Goal: Task Accomplishment & Management: Complete application form

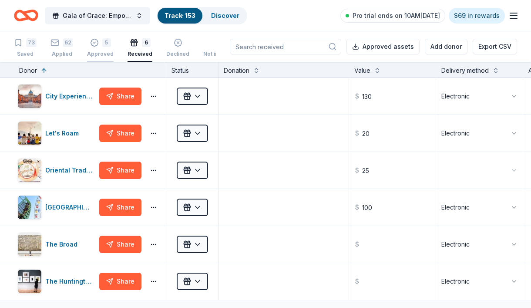
click at [99, 53] on div "Approved" at bounding box center [100, 53] width 27 height 7
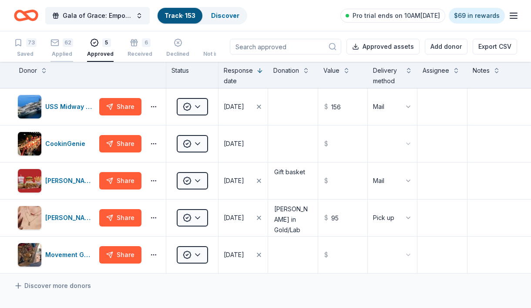
click at [69, 47] on div "62 Applied" at bounding box center [61, 47] width 23 height 19
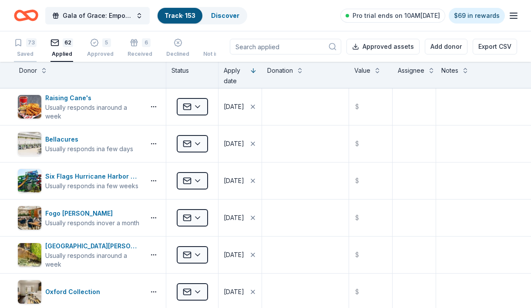
click at [36, 47] on div "73 Saved" at bounding box center [25, 47] width 23 height 19
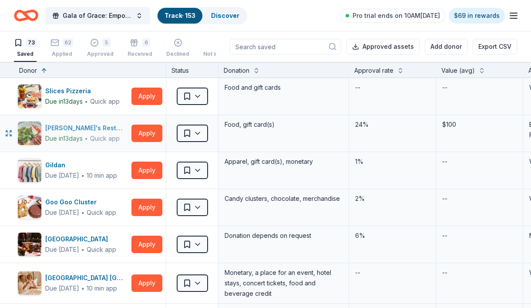
click at [80, 131] on div "Nick's Restaurants" at bounding box center [86, 128] width 83 height 10
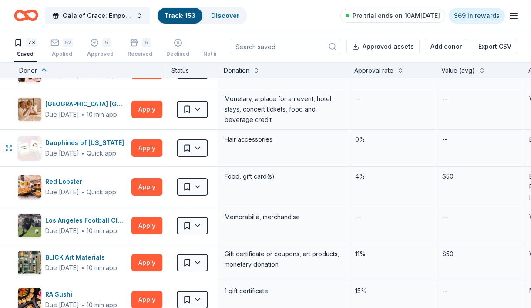
scroll to position [174, 0]
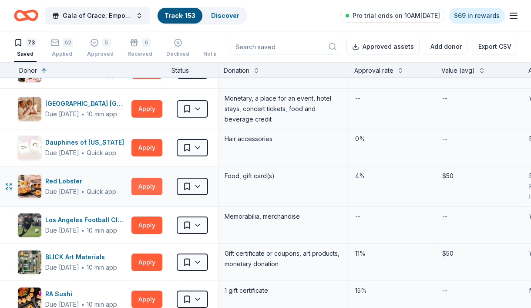
click at [142, 185] on button "Apply" at bounding box center [146, 185] width 31 height 17
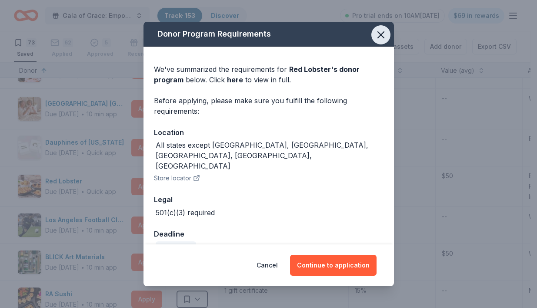
click at [377, 29] on icon "button" at bounding box center [381, 35] width 12 height 12
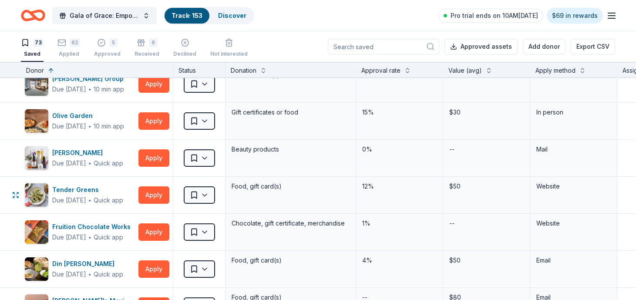
scroll to position [1262, 0]
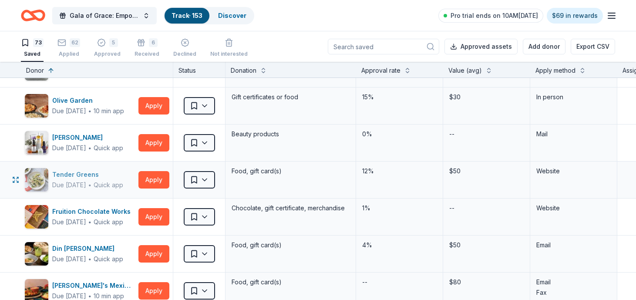
click at [72, 177] on div "Tender Greens" at bounding box center [87, 174] width 71 height 10
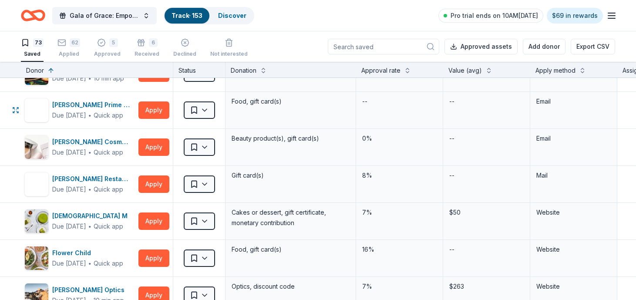
scroll to position [1523, 0]
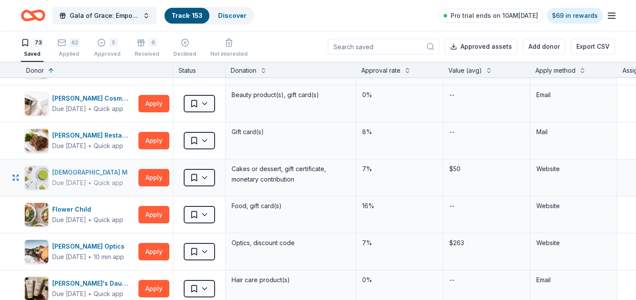
click at [72, 171] on div "Lady M" at bounding box center [91, 172] width 79 height 10
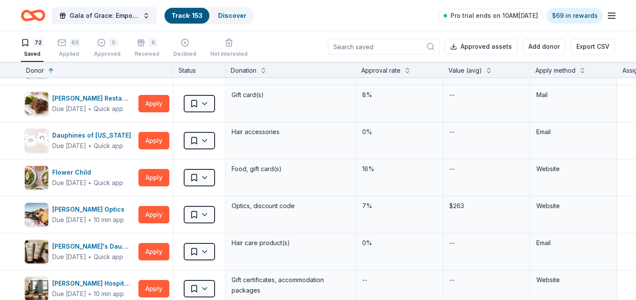
scroll to position [1486, 0]
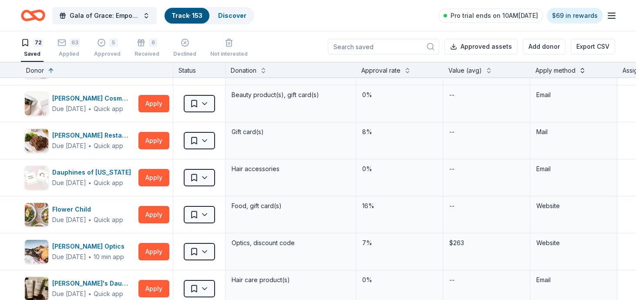
click at [530, 69] on button at bounding box center [582, 69] width 7 height 9
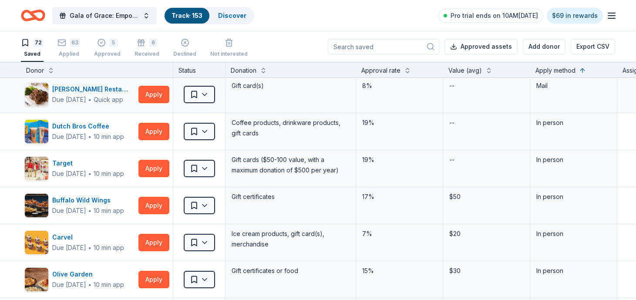
scroll to position [0, 0]
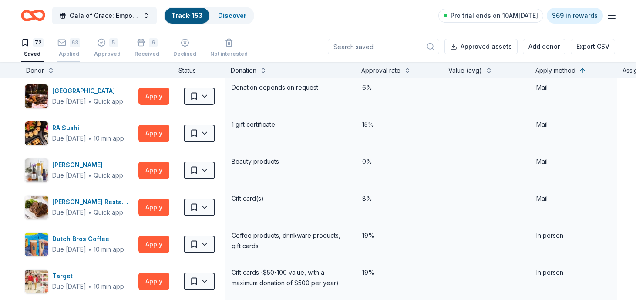
click at [71, 45] on div "63" at bounding box center [75, 42] width 10 height 9
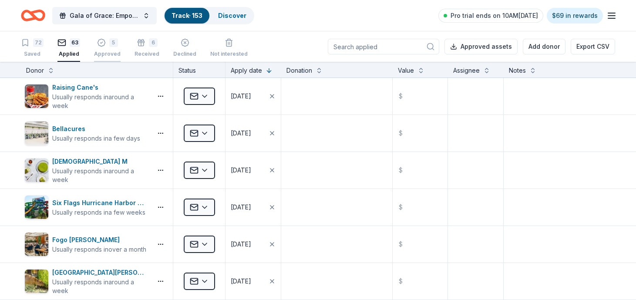
click at [99, 42] on icon "button" at bounding box center [101, 42] width 9 height 9
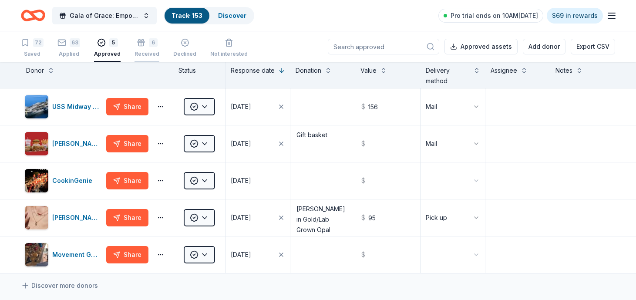
click at [144, 55] on div "Received" at bounding box center [146, 53] width 25 height 7
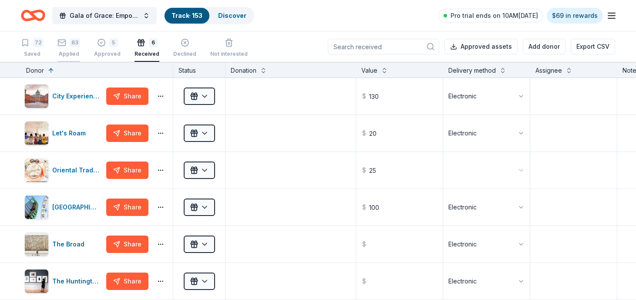
click at [77, 49] on div "63 Applied" at bounding box center [68, 47] width 23 height 19
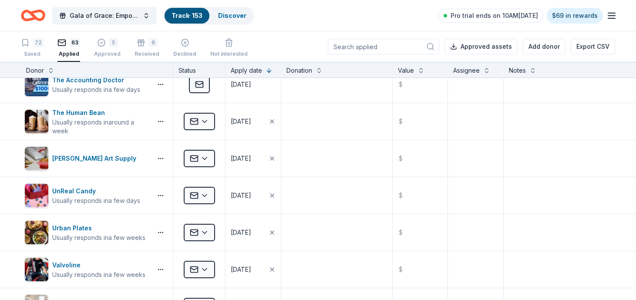
scroll to position [2088, 0]
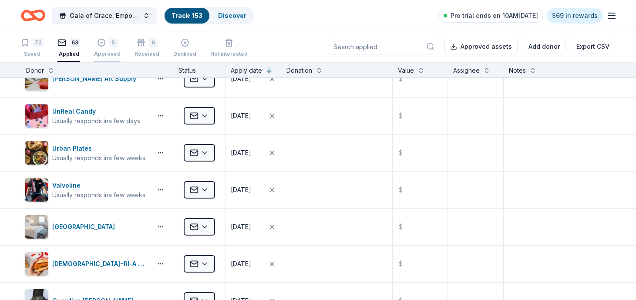
click at [111, 51] on div "Approved" at bounding box center [107, 53] width 27 height 7
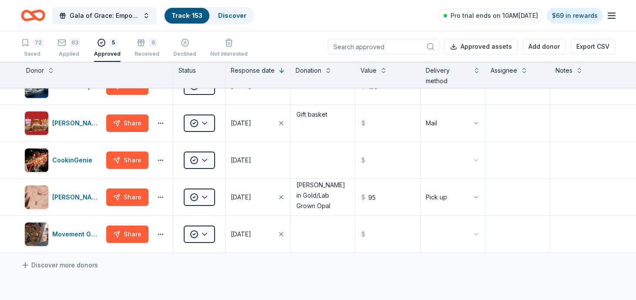
scroll to position [6, 0]
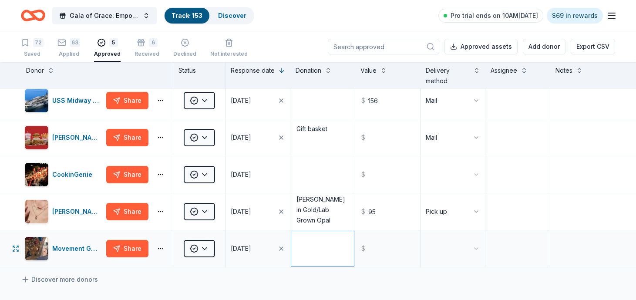
click at [323, 251] on textarea at bounding box center [322, 248] width 63 height 35
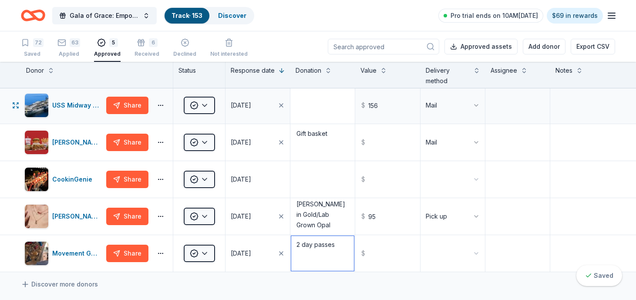
scroll to position [0, 0]
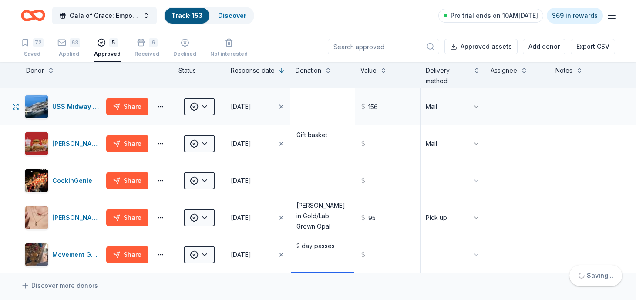
type textarea "2 day passes"
click at [313, 118] on textarea at bounding box center [322, 106] width 63 height 35
type textarea "T"
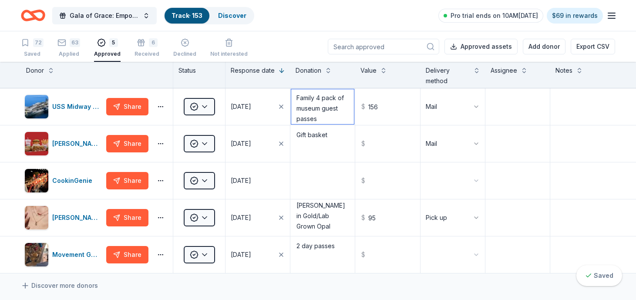
type textarea "Family 4 pack of museum guest passes"
click at [345, 291] on div "Discover more donors" at bounding box center [318, 285] width 636 height 24
click at [56, 104] on div "USS Midway Museum" at bounding box center [77, 106] width 50 height 10
click at [64, 143] on div "Portillo's" at bounding box center [77, 143] width 50 height 10
click at [66, 212] on div "Kendra Scott" at bounding box center [77, 217] width 50 height 10
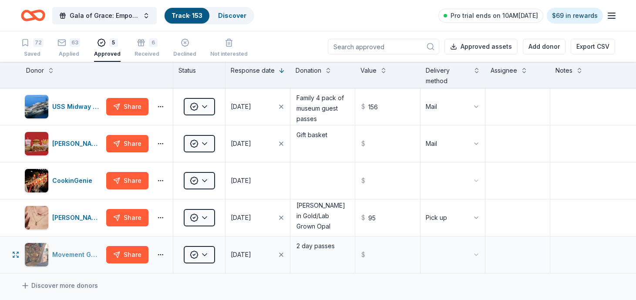
click at [73, 252] on div "Movement Gyms" at bounding box center [77, 254] width 50 height 10
click at [137, 50] on div "6 Received" at bounding box center [146, 47] width 25 height 19
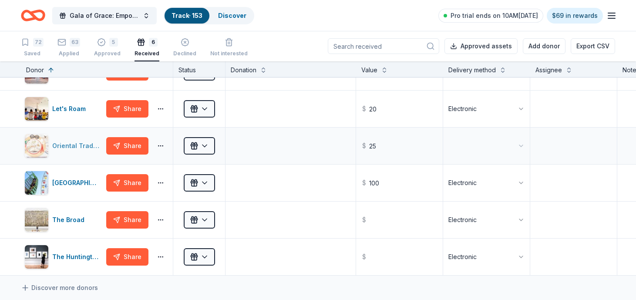
scroll to position [44, 0]
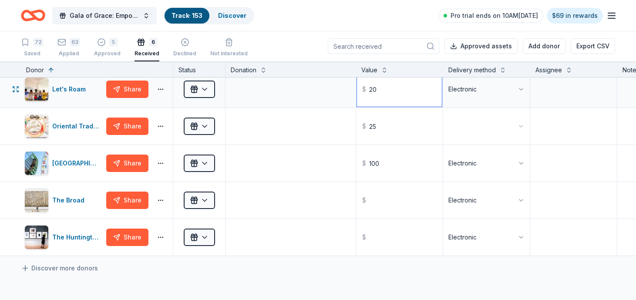
click at [422, 89] on input "20" at bounding box center [399, 89] width 85 height 35
type input "200.00"
click at [444, 280] on div "City Experiences Share Received $ 130 Electronic Let's Roam Share Received $ 20…" at bounding box center [384, 226] width 768 height 385
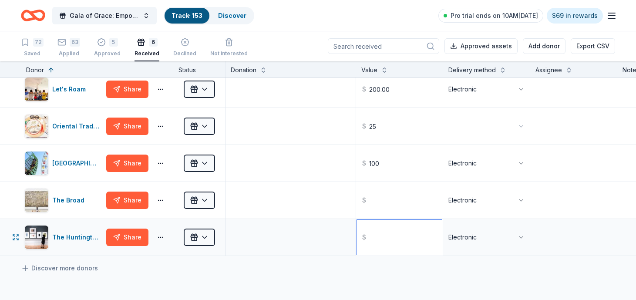
click at [388, 234] on input "text" at bounding box center [399, 237] width 85 height 35
type input "100.00"
click at [395, 274] on div "Discover more donors" at bounding box center [384, 268] width 768 height 24
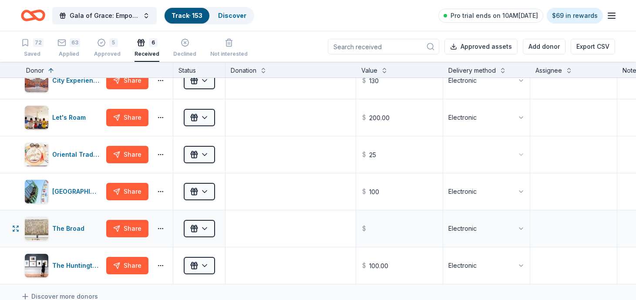
scroll to position [0, 0]
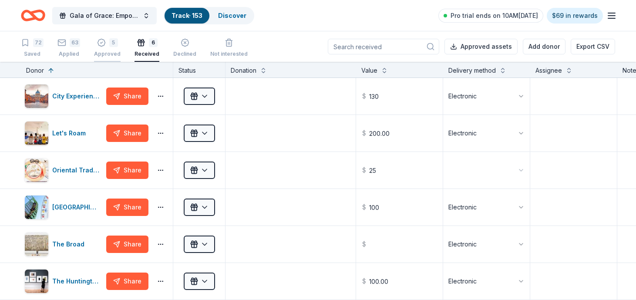
click at [112, 55] on div "Approved" at bounding box center [107, 53] width 27 height 7
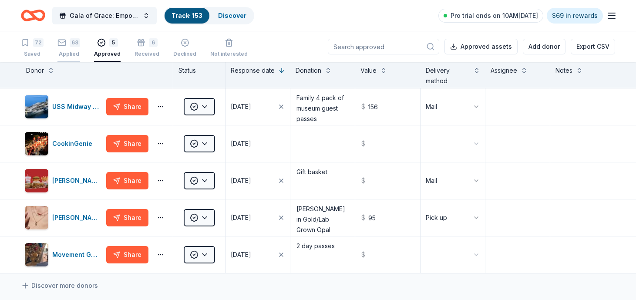
click at [65, 43] on rect "button" at bounding box center [61, 43] width 7 height 6
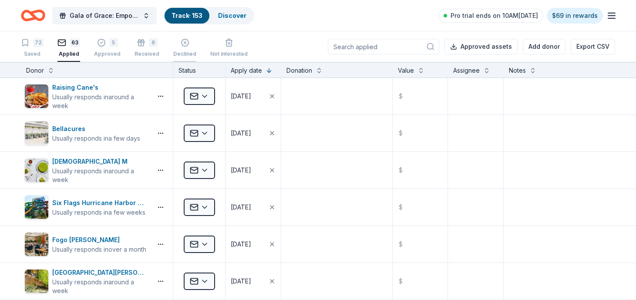
click at [176, 48] on div "Declined" at bounding box center [184, 47] width 23 height 19
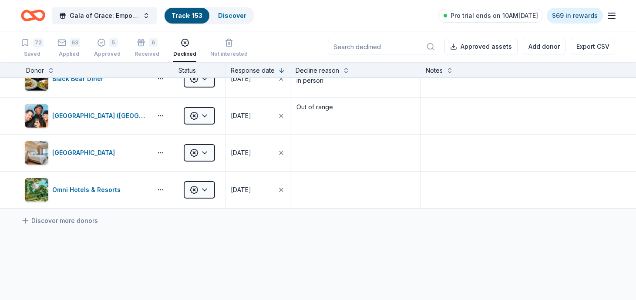
scroll to position [131, 0]
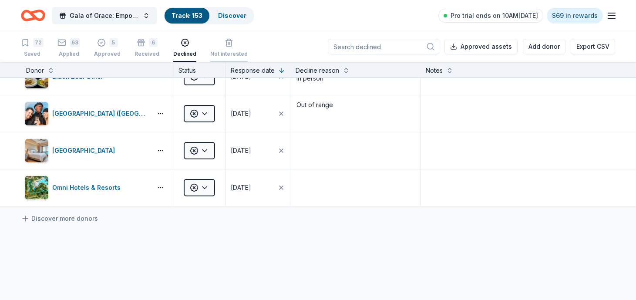
click at [224, 48] on div "Not interested" at bounding box center [228, 47] width 37 height 19
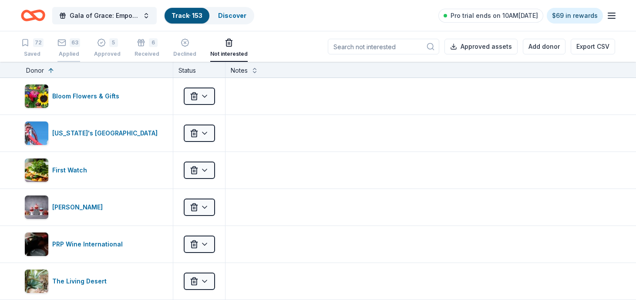
click at [64, 44] on icon "button" at bounding box center [61, 42] width 9 height 9
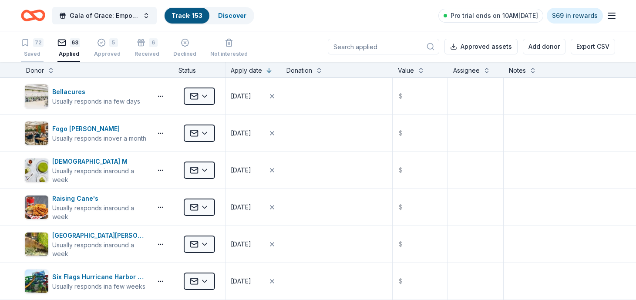
click at [23, 47] on div "72 Saved" at bounding box center [32, 47] width 23 height 19
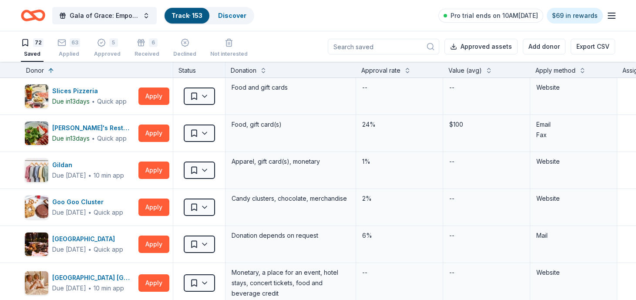
click at [530, 74] on div "Apply method" at bounding box center [555, 70] width 40 height 10
click at [530, 72] on button at bounding box center [582, 69] width 7 height 9
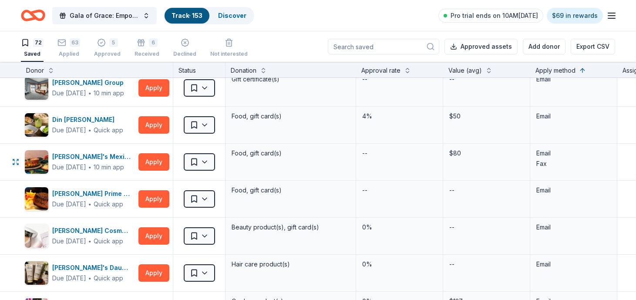
scroll to position [1392, 0]
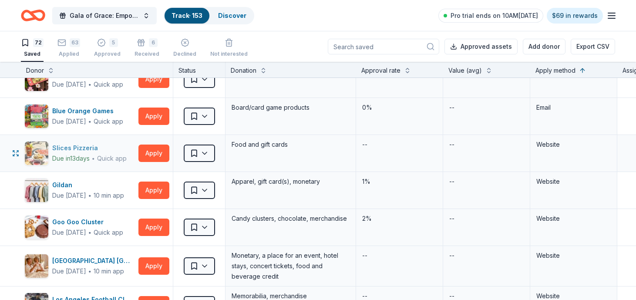
click at [69, 146] on div "Slices Pizzeria" at bounding box center [89, 148] width 74 height 10
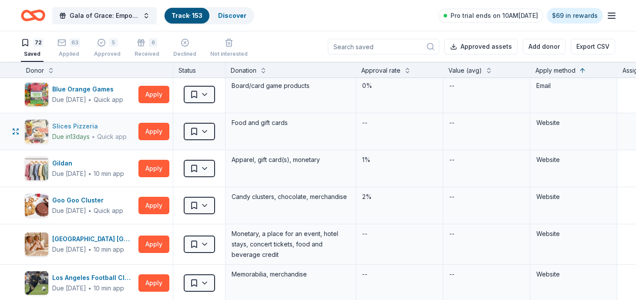
scroll to position [1436, 0]
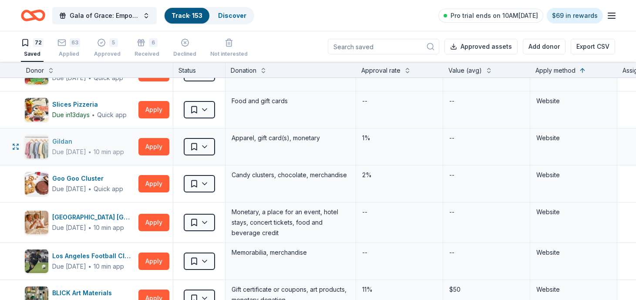
click at [64, 147] on div "Due in 17 days" at bounding box center [69, 152] width 34 height 10
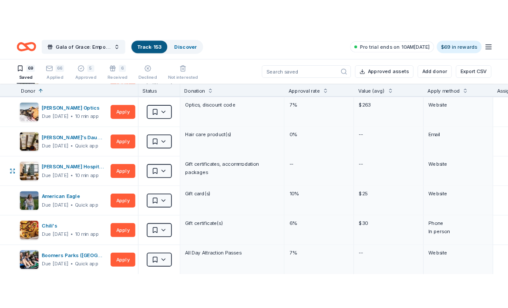
scroll to position [1610, 0]
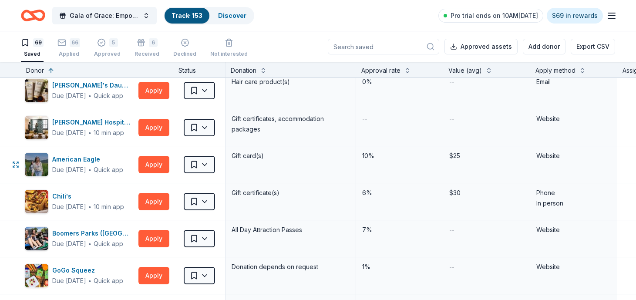
click at [64, 154] on div "American Eagle Due in 43 days ∙ Quick app" at bounding box center [79, 164] width 110 height 24
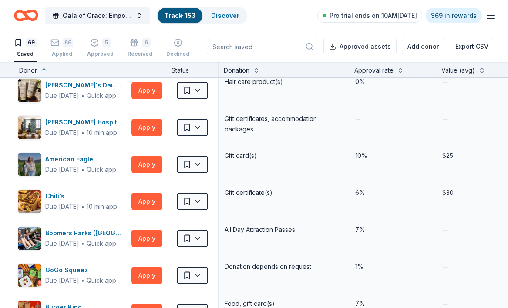
click at [489, 12] on icon "button" at bounding box center [490, 15] width 10 height 10
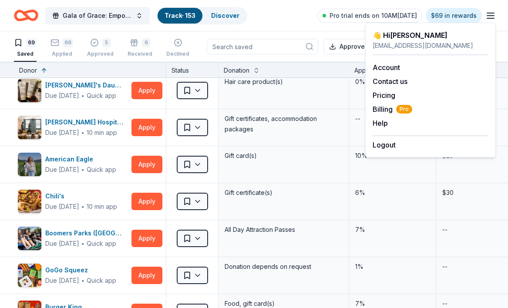
click at [285, 23] on div "Gala of Grace: Empowering Futures for El Porvenir Track · 153 Discover Pro tria…" at bounding box center [254, 15] width 480 height 20
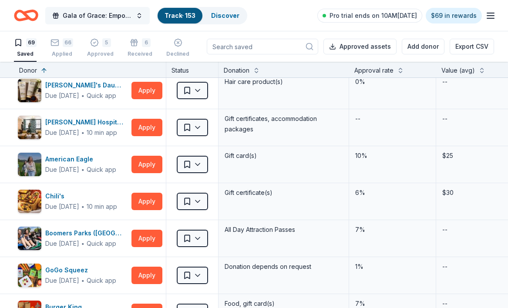
drag, startPoint x: 102, startPoint y: 16, endPoint x: 88, endPoint y: 18, distance: 14.2
click at [88, 18] on span "Gala of Grace: Empowering Futures for El Porvenir" at bounding box center [98, 15] width 70 height 10
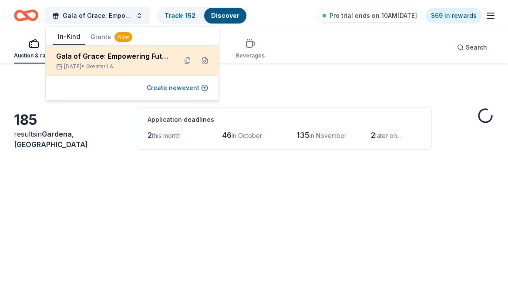
scroll to position [3341, 0]
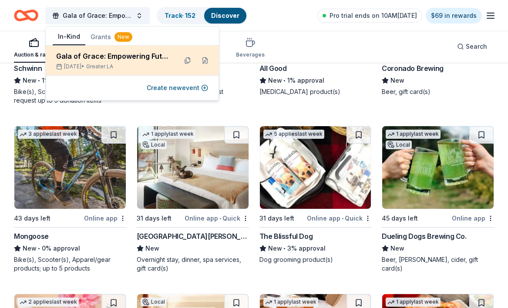
click at [109, 58] on div "Gala of Grace: Empowering Futures for El Porvenir" at bounding box center [113, 56] width 114 height 10
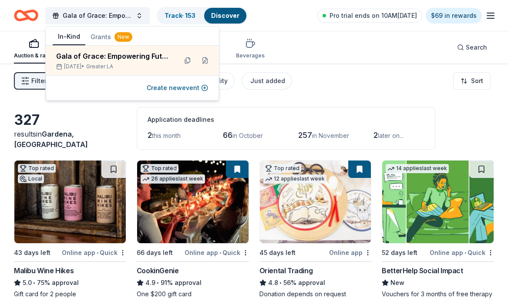
click at [323, 43] on div "Auction & raffle Meals Snacks Desserts Alcohol Beverages Search" at bounding box center [254, 47] width 480 height 32
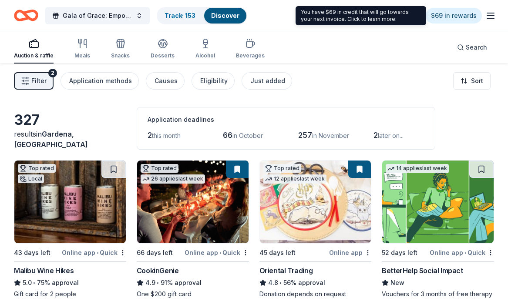
click at [488, 17] on icon "button" at bounding box center [490, 15] width 10 height 10
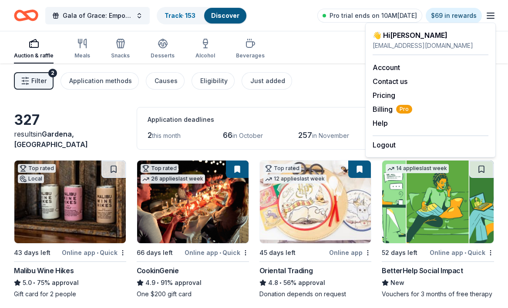
click at [283, 44] on div "Auction & raffle Meals Snacks Desserts Alcohol Beverages Search" at bounding box center [254, 47] width 480 height 32
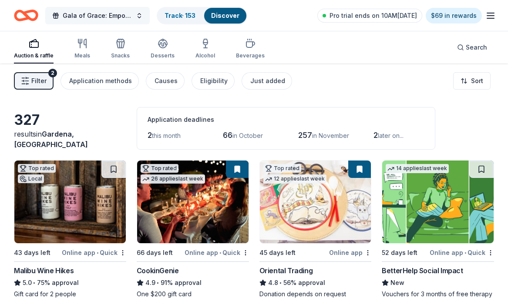
click at [134, 18] on button "Gala of Grace: Empowering Futures for El Porvenir" at bounding box center [97, 15] width 104 height 17
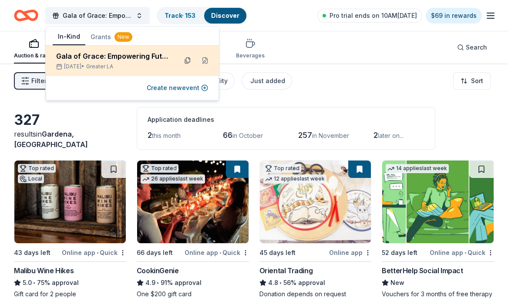
click at [188, 61] on button at bounding box center [188, 61] width 14 height 14
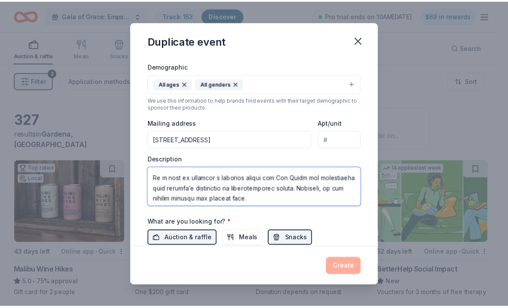
scroll to position [345, 0]
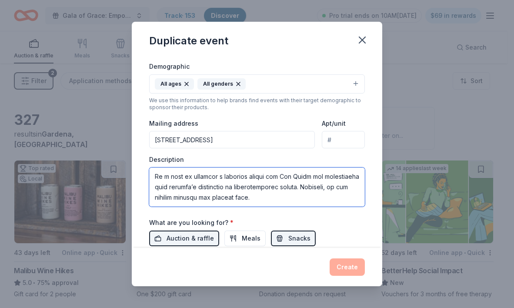
drag, startPoint x: 154, startPoint y: 177, endPoint x: 337, endPoint y: 1, distance: 254.5
click at [356, 208] on div "Event name * Gala of Grace: Empowering Futures for El Porvenir 49 /100 Event we…" at bounding box center [257, 111] width 216 height 404
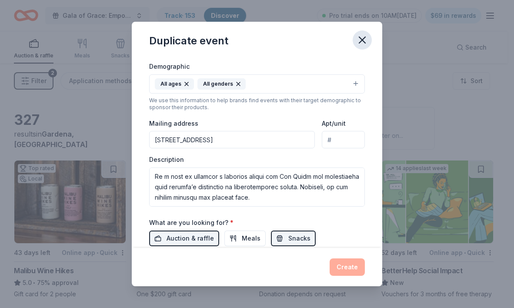
click at [362, 39] on icon "button" at bounding box center [362, 40] width 6 height 6
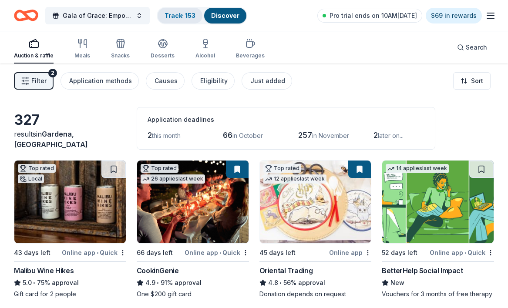
click at [162, 17] on div "Track · 153" at bounding box center [179, 16] width 45 height 16
click at [186, 20] on div "Track · 153" at bounding box center [179, 16] width 45 height 16
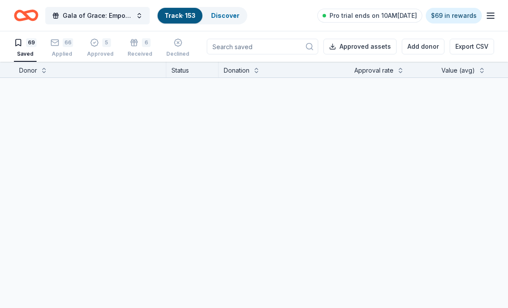
scroll to position [0, 0]
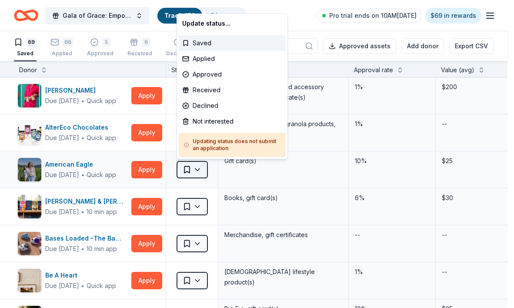
click at [187, 165] on html "Gala of Grace: Empowering Futures for El Porvenir Track · 153 Discover Pro tria…" at bounding box center [257, 154] width 514 height 308
click at [219, 60] on div "Applied" at bounding box center [232, 59] width 107 height 16
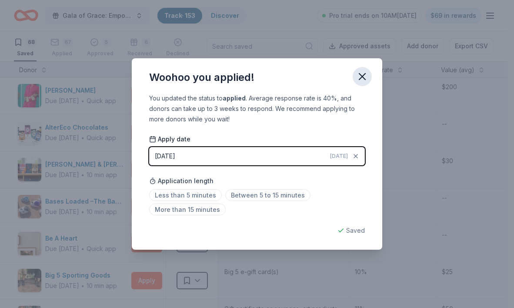
click at [360, 79] on icon "button" at bounding box center [362, 77] width 6 height 6
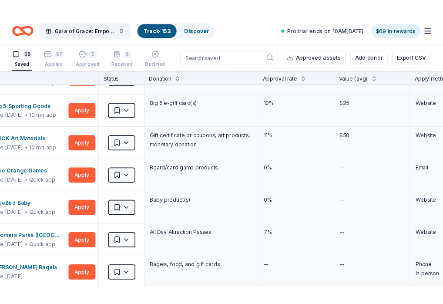
scroll to position [174, 0]
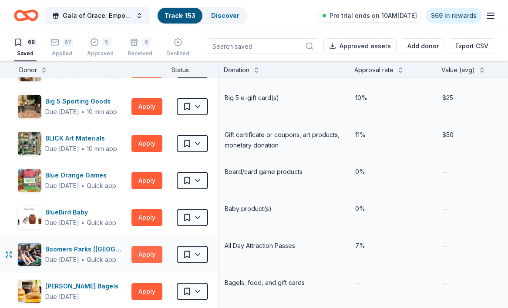
click at [148, 251] on button "Apply" at bounding box center [146, 254] width 31 height 17
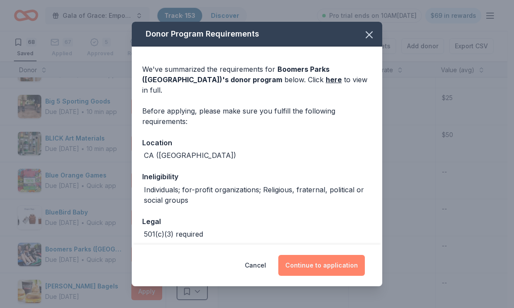
click at [321, 270] on button "Continue to application" at bounding box center [321, 265] width 87 height 21
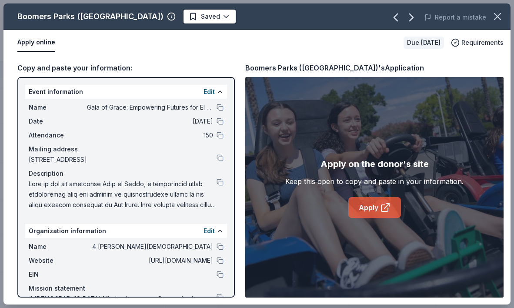
click at [375, 216] on link "Apply" at bounding box center [374, 207] width 53 height 21
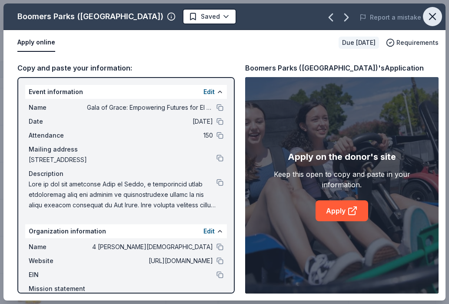
click at [429, 17] on icon "button" at bounding box center [433, 16] width 12 height 12
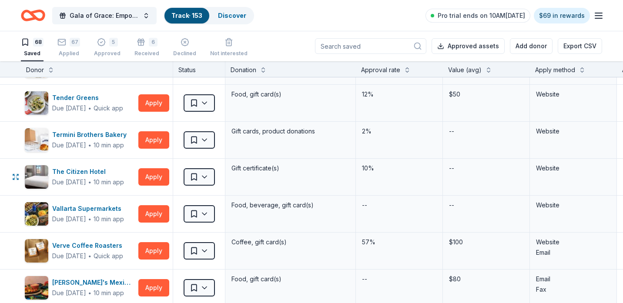
scroll to position [2306, 0]
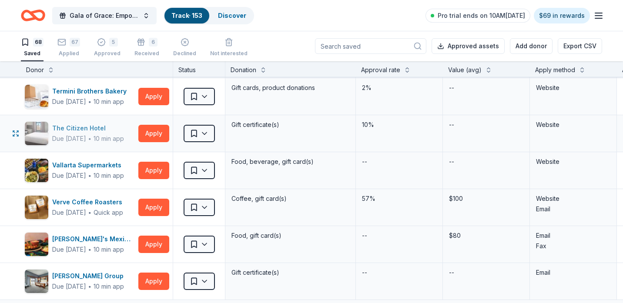
click at [87, 130] on div "The Citizen Hotel" at bounding box center [88, 128] width 72 height 10
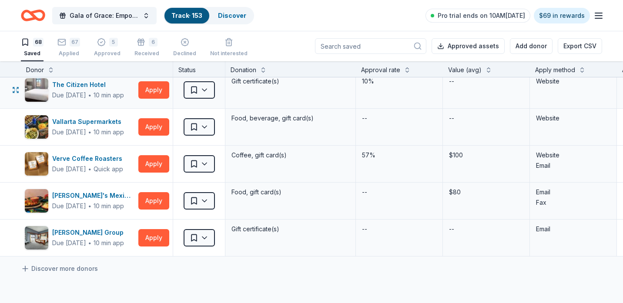
scroll to position [2393, 0]
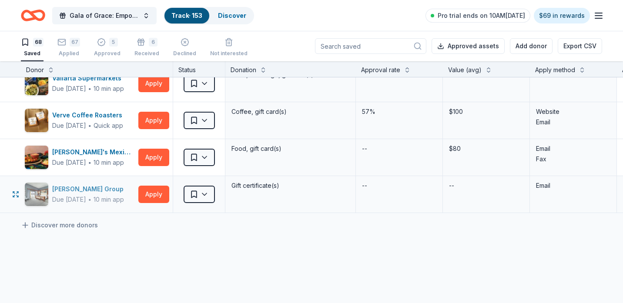
click at [80, 188] on div "[PERSON_NAME] Group" at bounding box center [89, 189] width 75 height 10
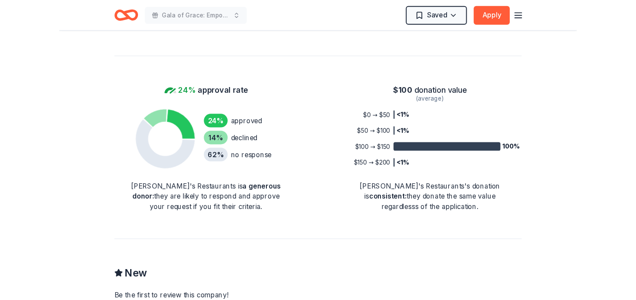
scroll to position [479, 0]
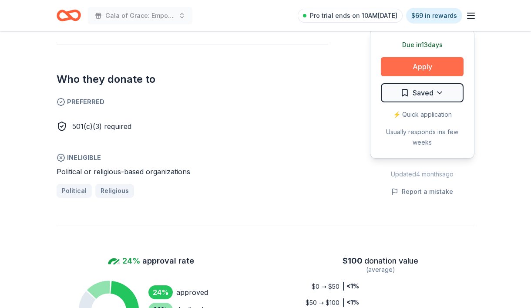
click at [406, 60] on button "Apply" at bounding box center [422, 66] width 83 height 19
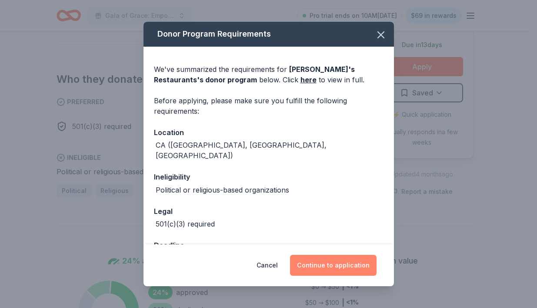
click at [364, 271] on button "Continue to application" at bounding box center [333, 264] width 87 height 21
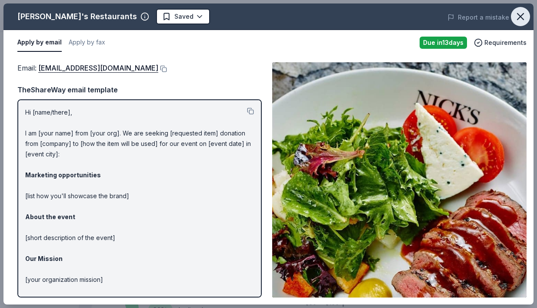
click at [520, 11] on icon "button" at bounding box center [521, 16] width 12 height 12
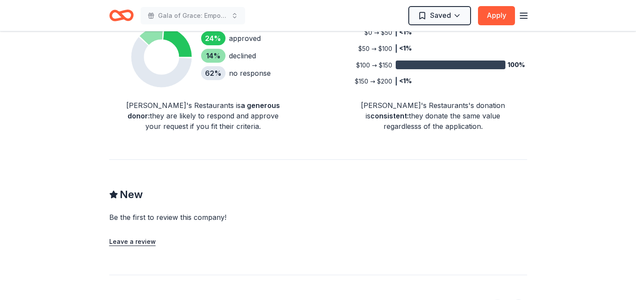
scroll to position [740, 0]
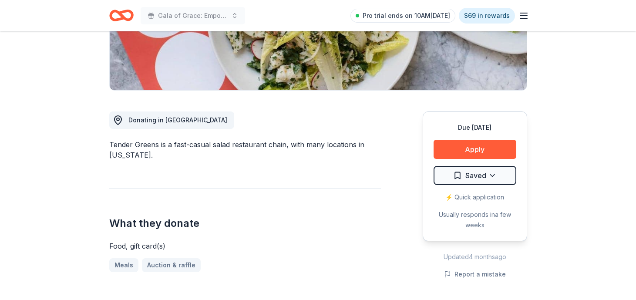
scroll to position [218, 0]
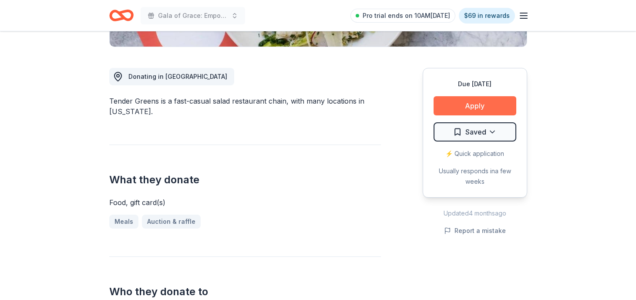
click at [473, 104] on button "Apply" at bounding box center [474, 105] width 83 height 19
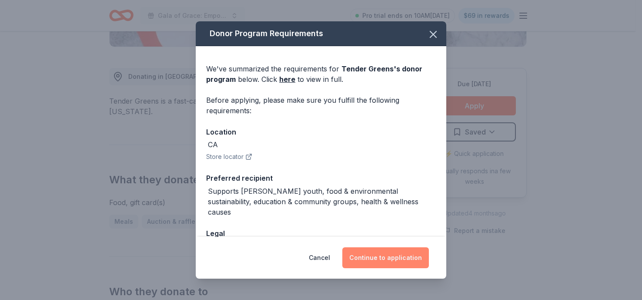
click at [410, 253] on button "Continue to application" at bounding box center [385, 257] width 87 height 21
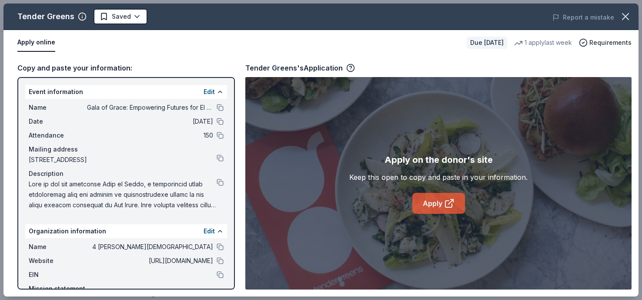
click at [442, 194] on link "Apply" at bounding box center [438, 203] width 53 height 21
click at [620, 20] on icon "button" at bounding box center [625, 16] width 12 height 12
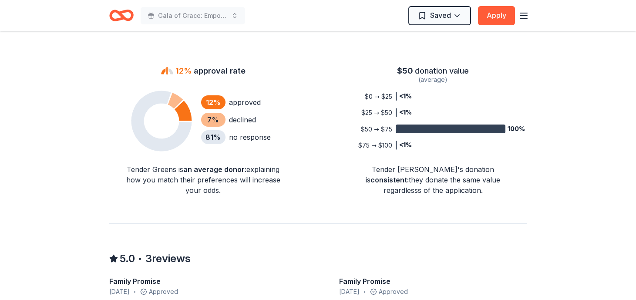
scroll to position [740, 0]
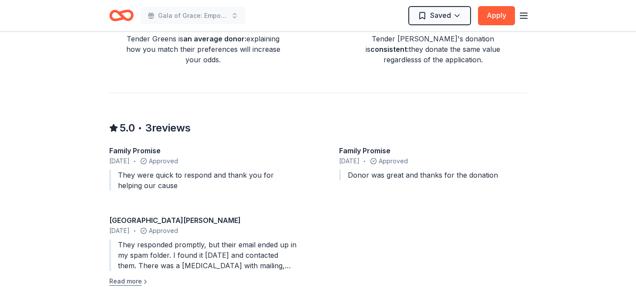
click at [124, 281] on button "Read more" at bounding box center [129, 281] width 40 height 10
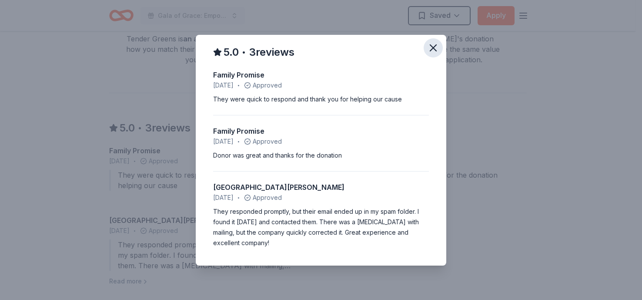
click at [435, 51] on icon "button" at bounding box center [433, 48] width 12 height 12
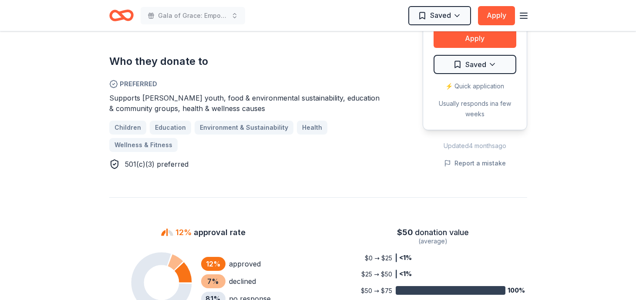
scroll to position [305, 0]
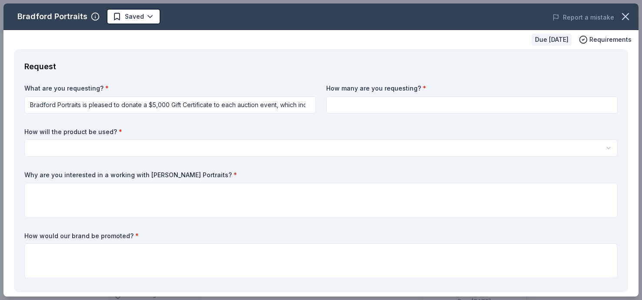
scroll to position [44, 0]
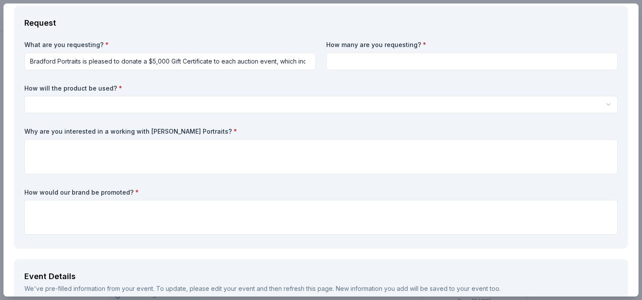
click at [402, 54] on input at bounding box center [471, 61] width 291 height 17
type input "1"
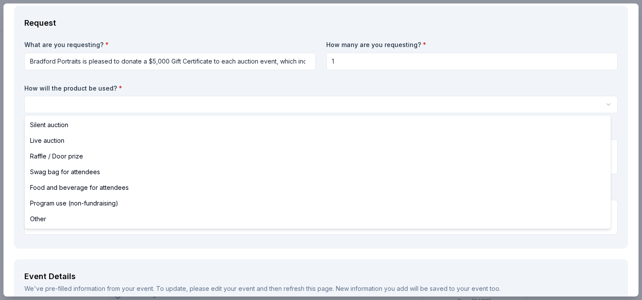
click at [345, 108] on html "Gala of Grace: Empowering Futures for El Porvenir Pro trial ends on 10AM, 9/25 …" at bounding box center [321, 150] width 642 height 300
select select "silentAuction"
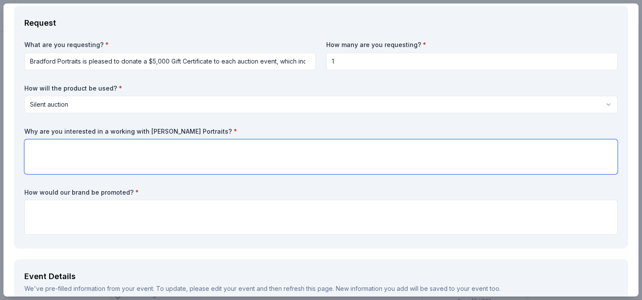
click at [212, 145] on textarea at bounding box center [320, 156] width 593 height 35
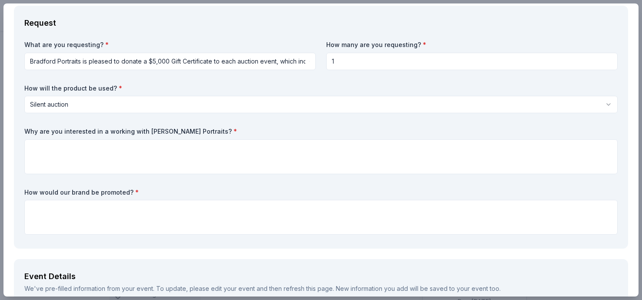
drag, startPoint x: 231, startPoint y: 132, endPoint x: 21, endPoint y: 129, distance: 209.7
click at [21, 129] on div "Request What are you requesting? * Bradford Portraits is pleased to donate a $5…" at bounding box center [321, 127] width 614 height 243
drag, startPoint x: 22, startPoint y: 130, endPoint x: 168, endPoint y: 126, distance: 146.2
click at [168, 126] on div "Request What are you requesting? * Bradford Portraits is pleased to donate a $5…" at bounding box center [321, 127] width 614 height 243
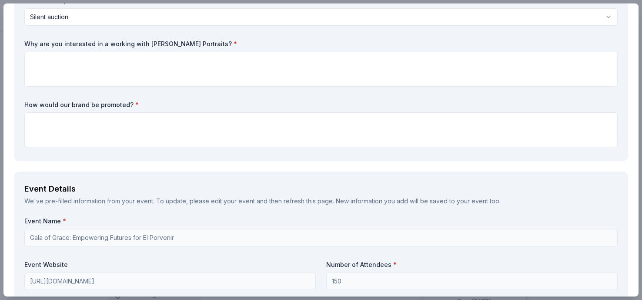
scroll to position [131, 0]
click at [163, 65] on textarea at bounding box center [320, 69] width 593 height 35
paste textarea "We greatly admire Bradford Portraits’ dedication to capturing meaningful moment…"
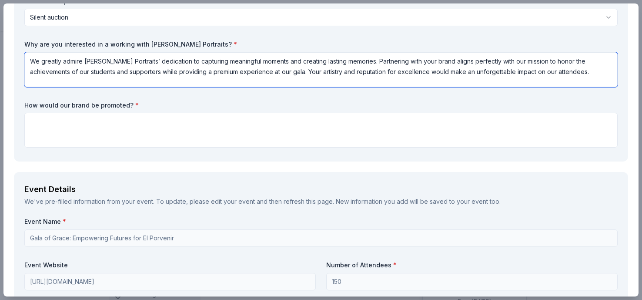
type textarea "We greatly admire Bradford Portraits’ dedication to capturing meaningful moment…"
click at [125, 148] on div "What are you requesting? * Bradford Portraits is pleased to donate a $5,000 Gif…" at bounding box center [320, 52] width 593 height 198
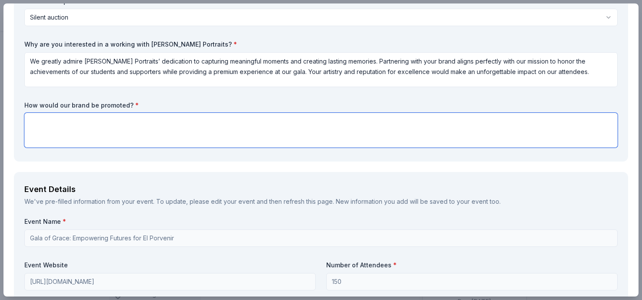
click at [128, 133] on textarea at bounding box center [320, 130] width 593 height 35
paste textarea "Bradford Portraits will receive recognition in our gala program, on-site signag…"
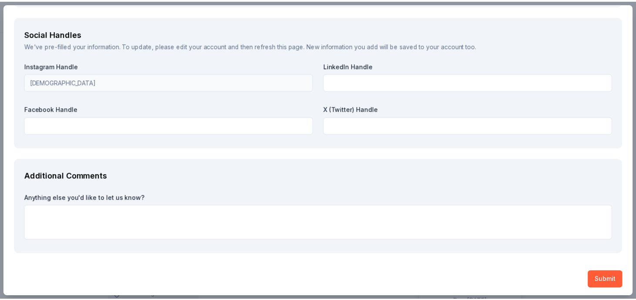
scroll to position [1232, 0]
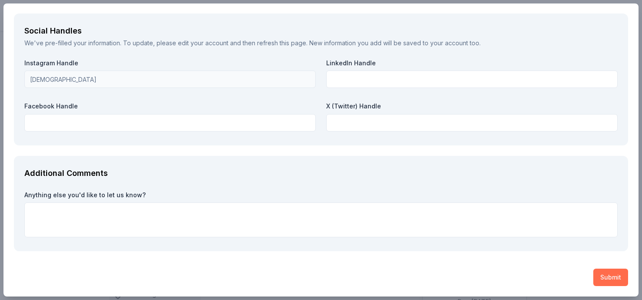
type textarea "Bradford Portraits will receive recognition in our gala program, on-site signag…"
click at [610, 280] on button "Submit" at bounding box center [610, 276] width 35 height 17
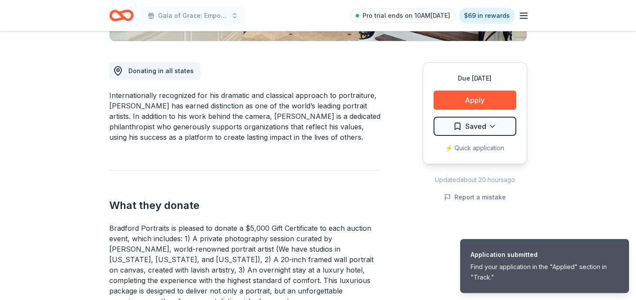
scroll to position [261, 0]
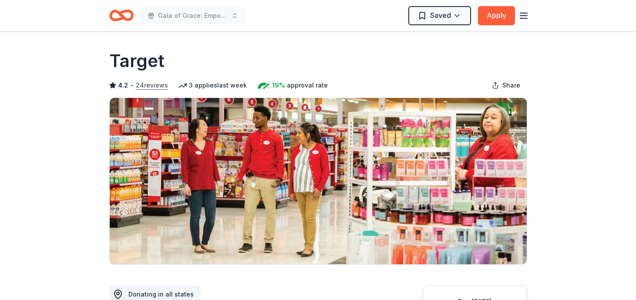
click at [160, 85] on button "24 reviews" at bounding box center [152, 85] width 32 height 10
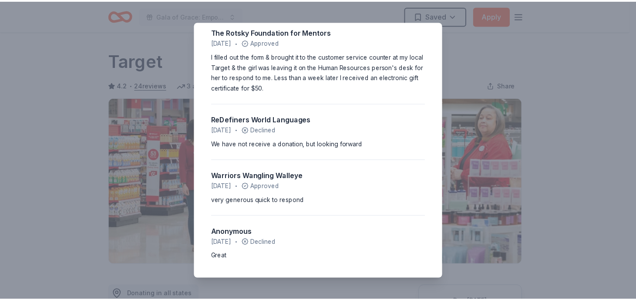
scroll to position [1497, 0]
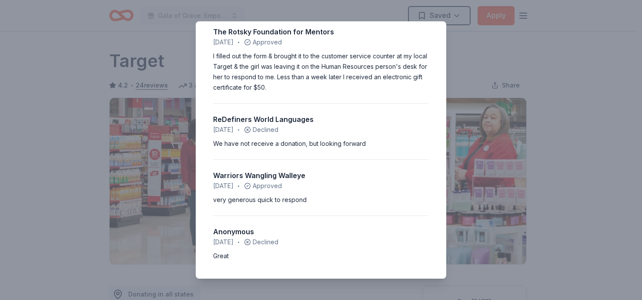
click at [454, 77] on div "4.2 • 24 reviews Dolce-Foundation [DATE] • Declined I have a non profit for tee…" at bounding box center [321, 150] width 642 height 300
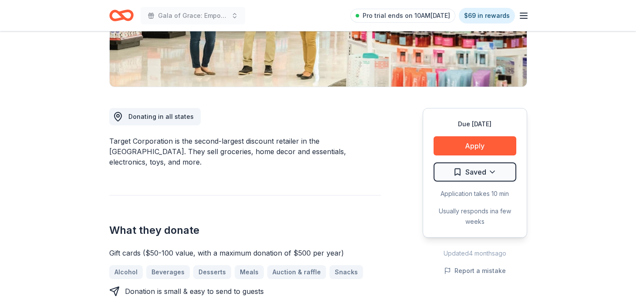
scroll to position [218, 0]
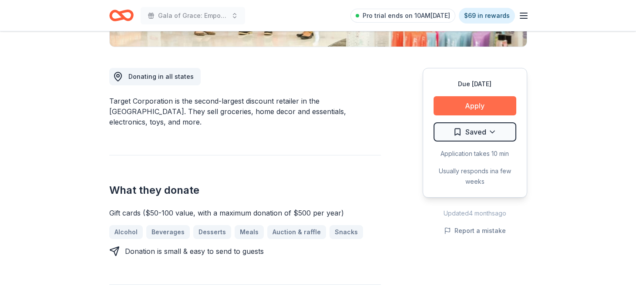
click at [464, 103] on button "Apply" at bounding box center [474, 105] width 83 height 19
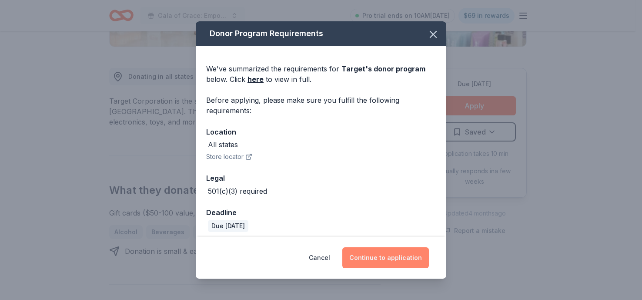
click at [399, 252] on button "Continue to application" at bounding box center [385, 257] width 87 height 21
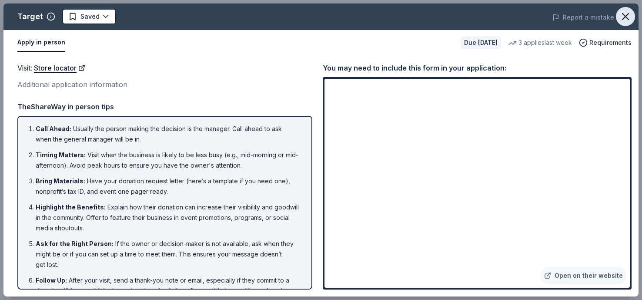
click at [629, 16] on icon "button" at bounding box center [625, 16] width 12 height 12
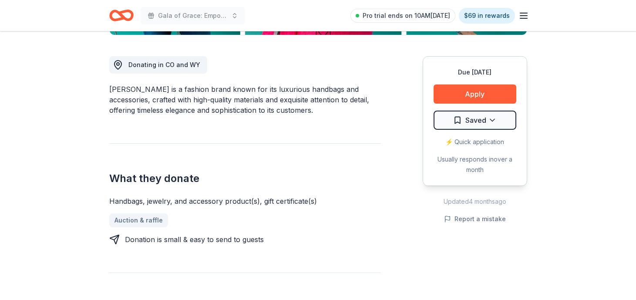
scroll to position [348, 0]
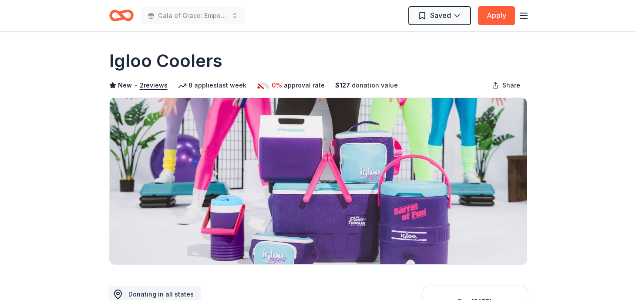
scroll to position [609, 0]
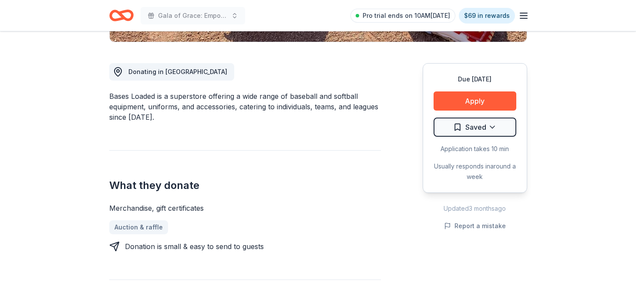
scroll to position [369, 0]
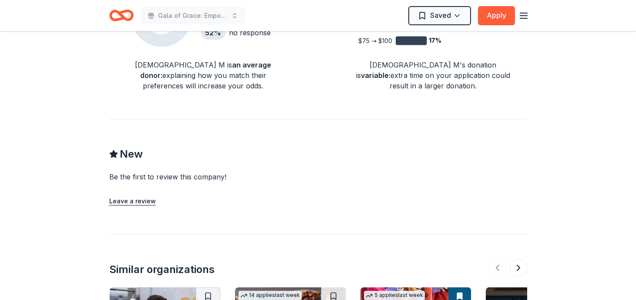
scroll to position [783, 0]
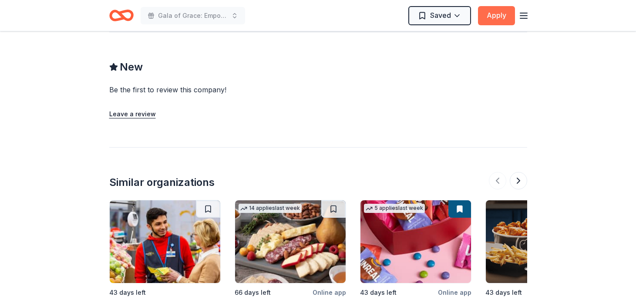
click at [505, 12] on button "Apply" at bounding box center [496, 15] width 37 height 19
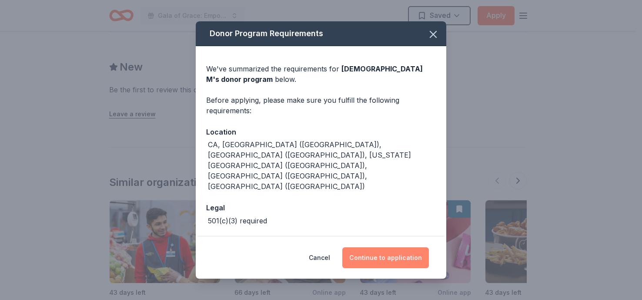
click at [368, 259] on button "Continue to application" at bounding box center [385, 257] width 87 height 21
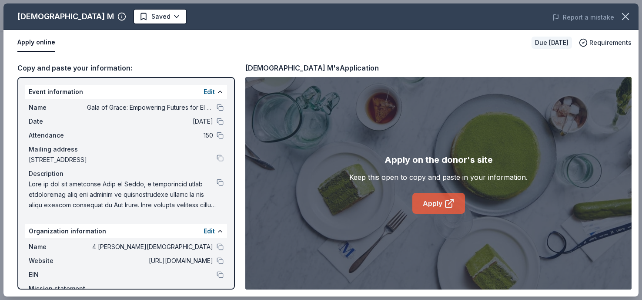
click at [422, 201] on link "Apply" at bounding box center [438, 203] width 53 height 21
click at [629, 12] on icon "button" at bounding box center [625, 16] width 12 height 12
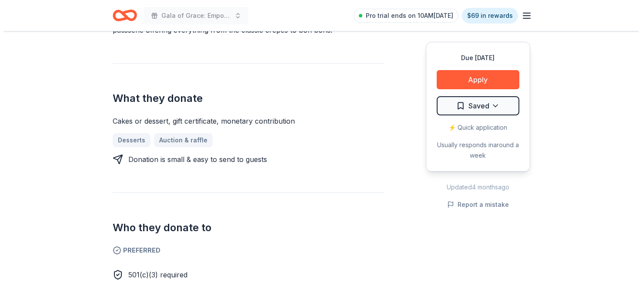
scroll to position [305, 0]
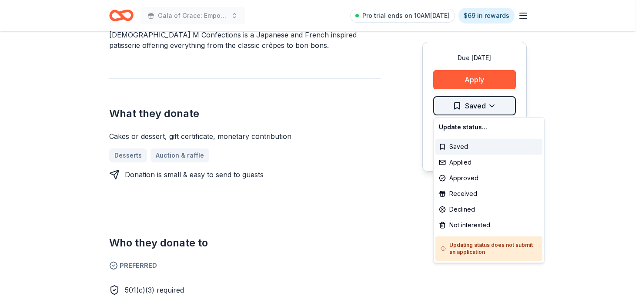
click at [478, 163] on div "Applied" at bounding box center [488, 162] width 107 height 16
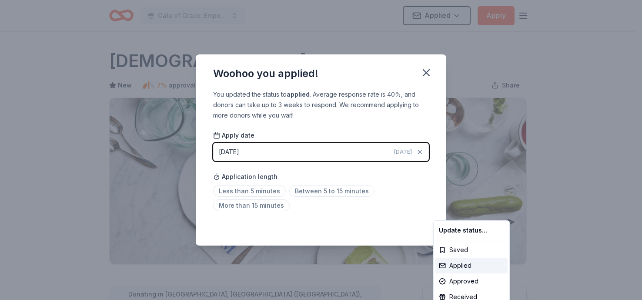
click at [426, 72] on html "Gala of Grace: Empowering Futures for El Porvenir Applied Apply Due in 43 days …" at bounding box center [321, 150] width 642 height 300
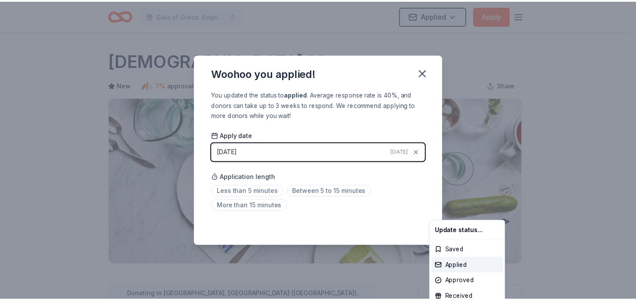
scroll to position [200, 0]
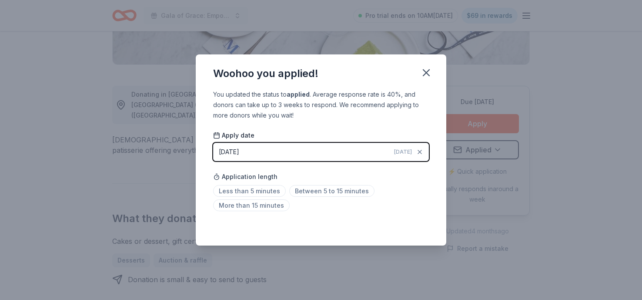
click at [426, 72] on icon "button" at bounding box center [426, 73] width 6 height 6
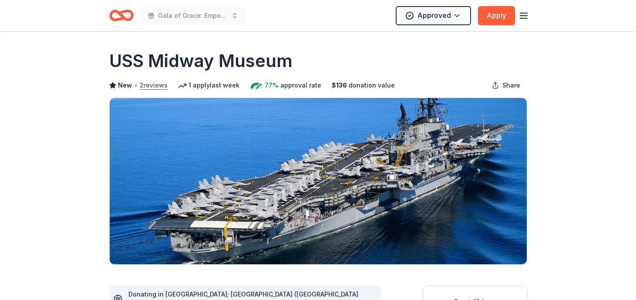
click at [147, 80] on button "2 reviews" at bounding box center [154, 85] width 28 height 10
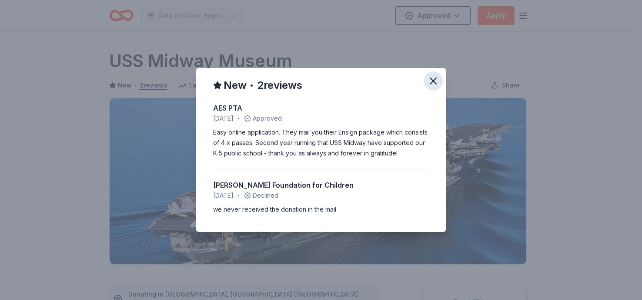
click at [430, 79] on icon "button" at bounding box center [433, 81] width 6 height 6
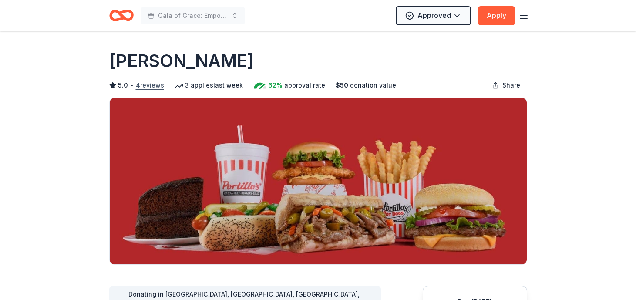
click at [139, 82] on button "4 reviews" at bounding box center [150, 85] width 28 height 10
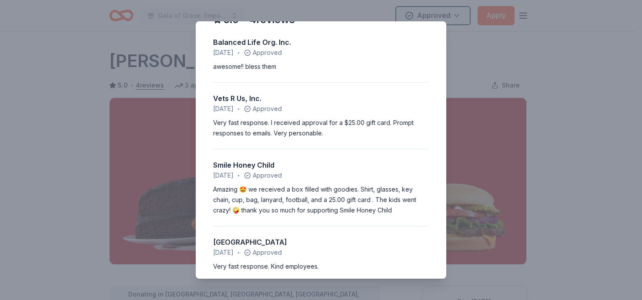
scroll to position [30, 0]
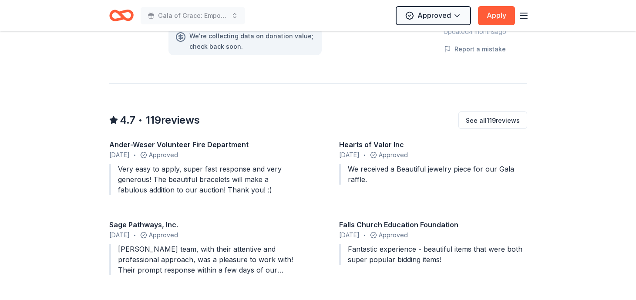
scroll to position [957, 0]
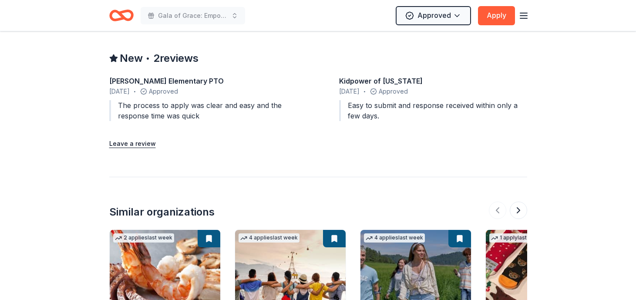
scroll to position [827, 0]
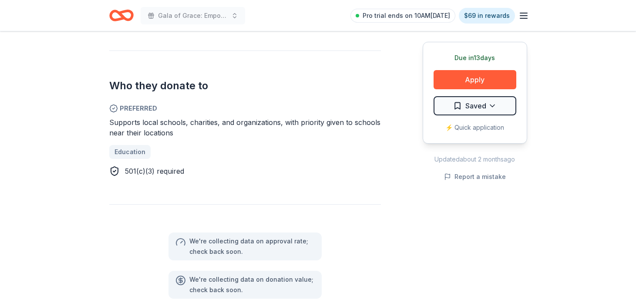
scroll to position [522, 0]
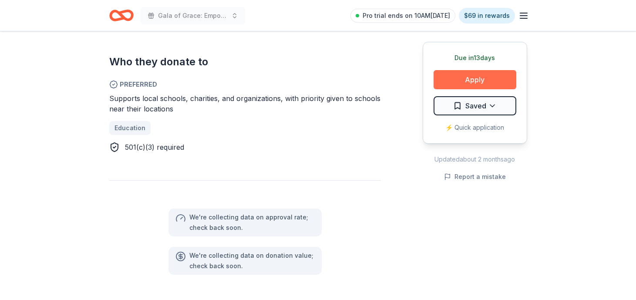
click at [446, 77] on button "Apply" at bounding box center [474, 79] width 83 height 19
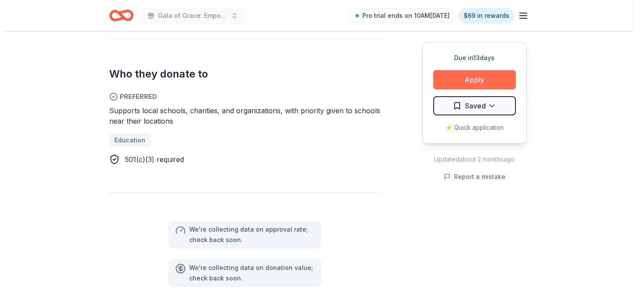
scroll to position [534, 0]
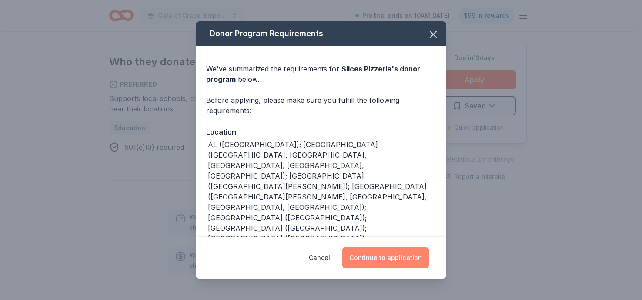
click at [399, 258] on button "Continue to application" at bounding box center [385, 257] width 87 height 21
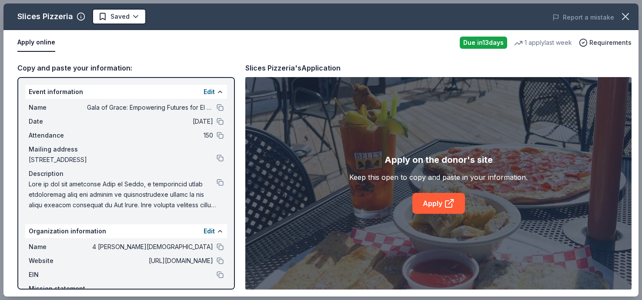
click at [445, 215] on div "Apply on the donor's site Keep this open to copy and paste in your information.…" at bounding box center [438, 183] width 386 height 212
click at [445, 207] on icon at bounding box center [449, 203] width 10 height 10
click at [624, 15] on icon "button" at bounding box center [626, 16] width 6 height 6
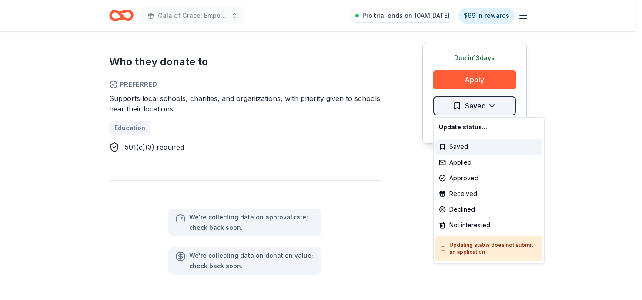
click at [468, 165] on div "Applied" at bounding box center [488, 162] width 107 height 16
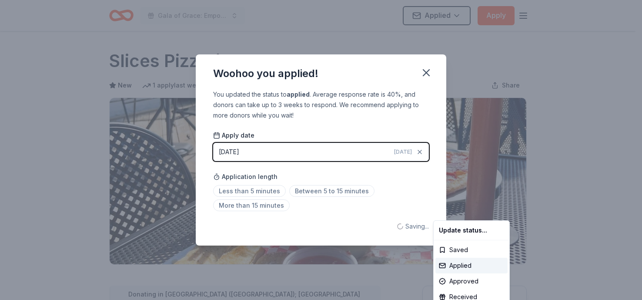
scroll to position [0, 0]
click at [425, 71] on html "Gala of Grace: Empowering Futures for El Porvenir Applied Apply Due in 13 days …" at bounding box center [321, 150] width 642 height 300
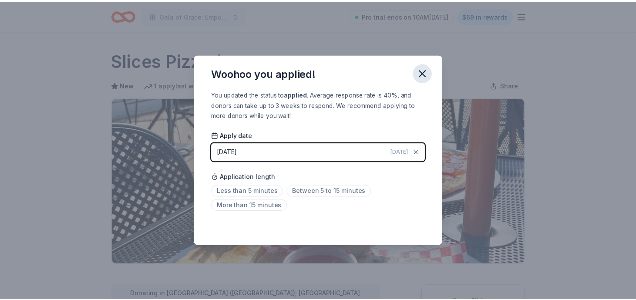
scroll to position [200, 0]
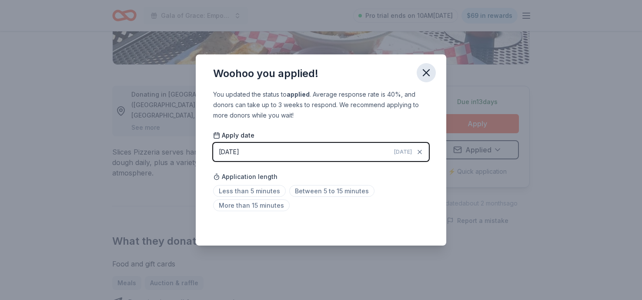
click at [425, 71] on icon "button" at bounding box center [426, 73] width 6 height 6
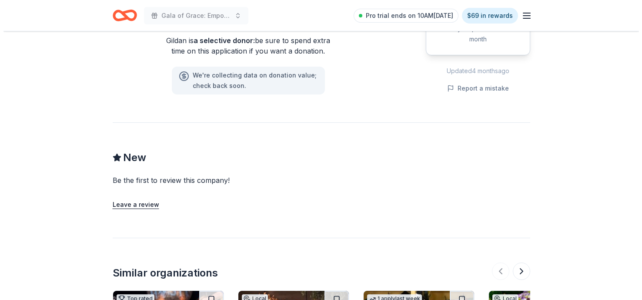
scroll to position [696, 0]
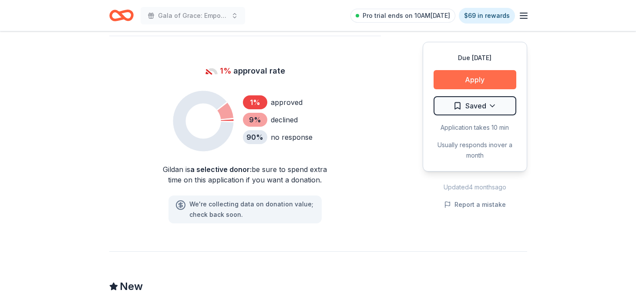
click at [496, 85] on button "Apply" at bounding box center [474, 79] width 83 height 19
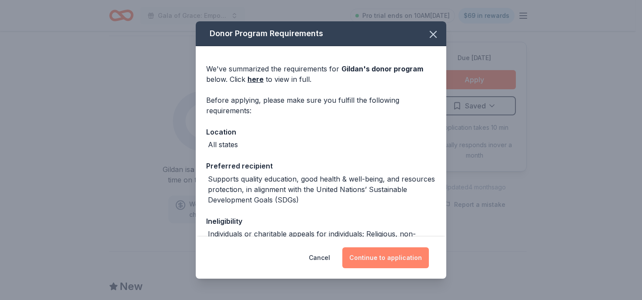
click at [409, 254] on button "Continue to application" at bounding box center [385, 257] width 87 height 21
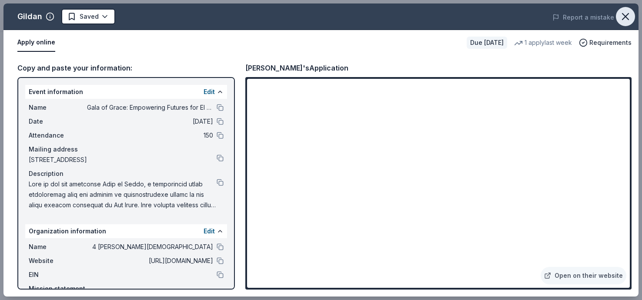
click at [627, 21] on icon "button" at bounding box center [625, 16] width 12 height 12
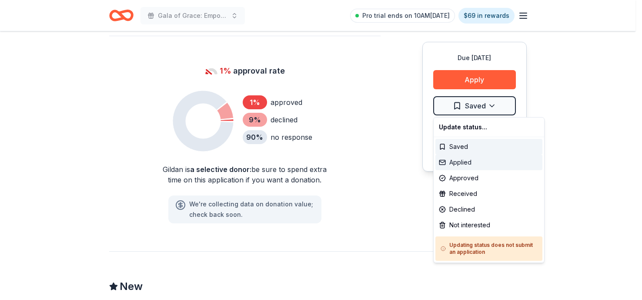
click at [472, 157] on div "Applied" at bounding box center [488, 162] width 107 height 16
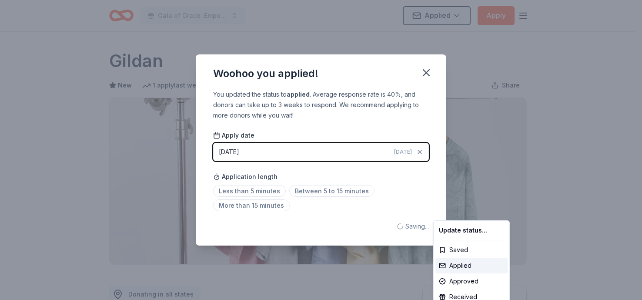
scroll to position [0, 0]
click at [424, 73] on html "Gala of Grace: Empowering Futures for El Porvenir Applied Apply Due [DATE] Shar…" at bounding box center [321, 150] width 642 height 300
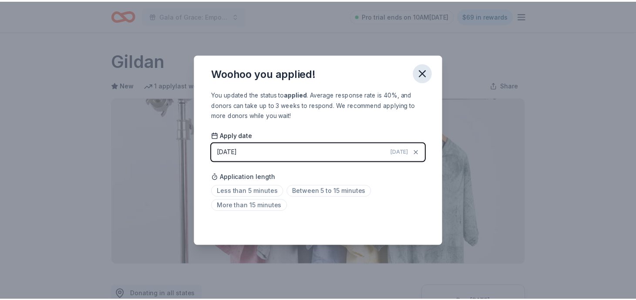
scroll to position [200, 0]
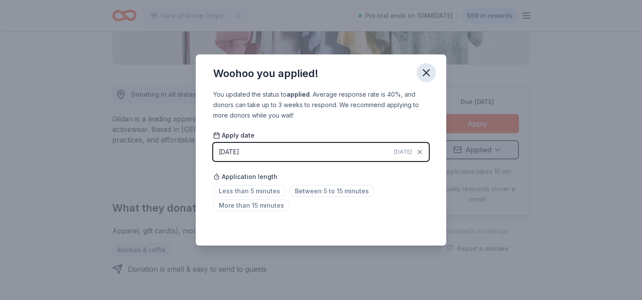
click at [424, 72] on icon "button" at bounding box center [426, 73] width 12 height 12
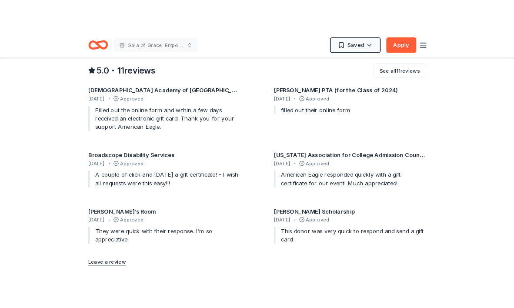
scroll to position [827, 0]
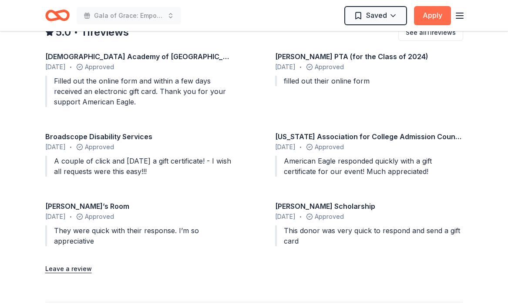
click at [438, 15] on button "Apply" at bounding box center [432, 15] width 37 height 19
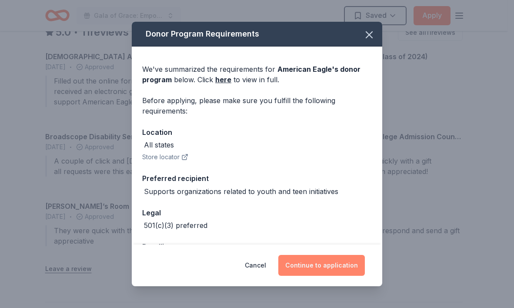
click at [300, 267] on button "Continue to application" at bounding box center [321, 265] width 87 height 21
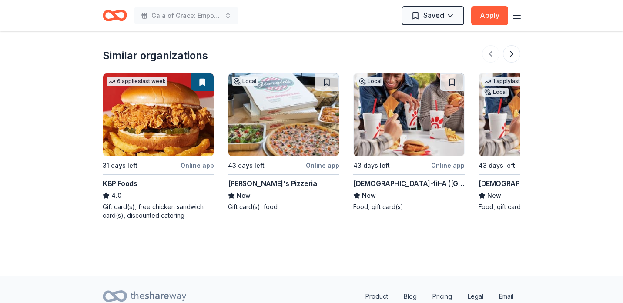
scroll to position [983, 0]
